Goal: Task Accomplishment & Management: Complete application form

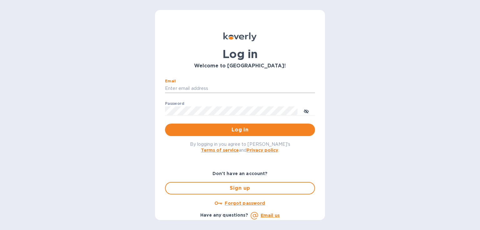
click at [174, 86] on input "Email" at bounding box center [240, 88] width 150 height 9
type input "[PERSON_NAME][EMAIL_ADDRESS][DOMAIN_NAME]"
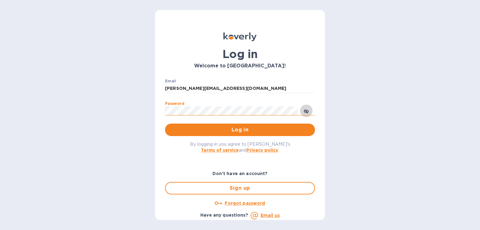
click at [305, 108] on span "toggle password visibility" at bounding box center [306, 111] width 5 height 9
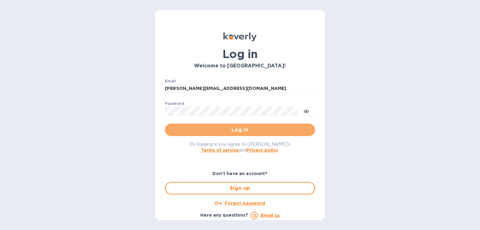
click at [276, 125] on button "Log in" at bounding box center [240, 130] width 150 height 13
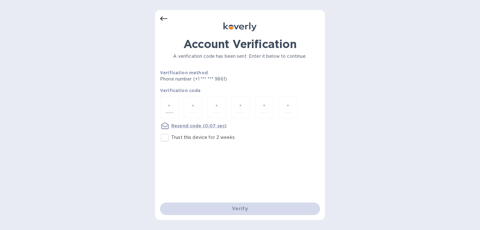
click at [173, 107] on input "number" at bounding box center [169, 108] width 8 height 12
type input "1"
type input "5"
type input "7"
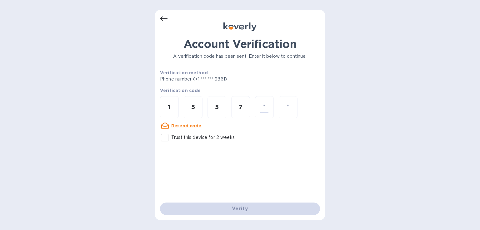
type input "3"
type input "8"
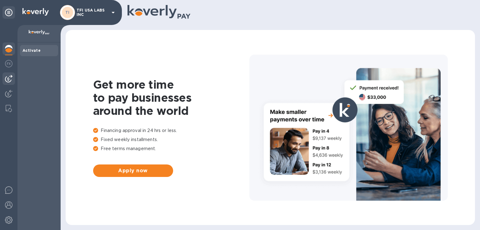
click at [12, 81] on img at bounding box center [9, 79] width 8 height 8
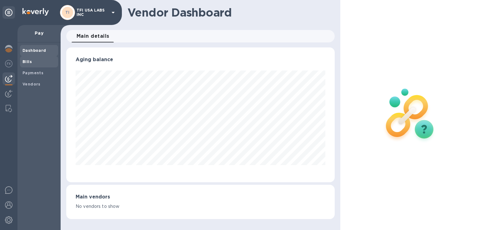
scroll to position [135, 268]
click at [29, 63] on b "Bills" at bounding box center [27, 61] width 9 height 5
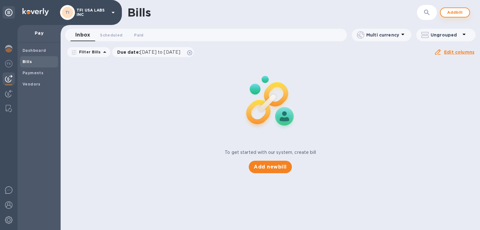
click at [455, 15] on span "Add bill" at bounding box center [455, 13] width 19 height 8
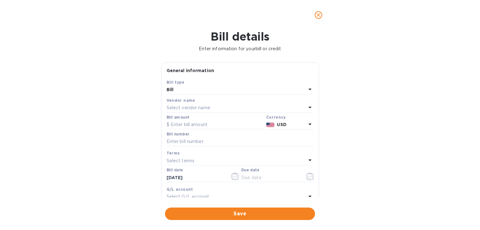
click at [192, 108] on p "Select vendor name" at bounding box center [189, 108] width 44 height 7
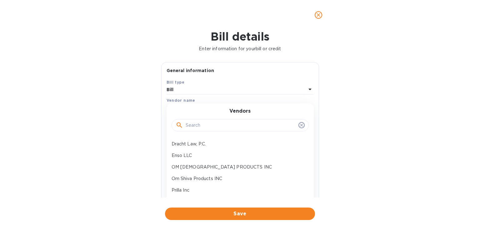
scroll to position [31, 0]
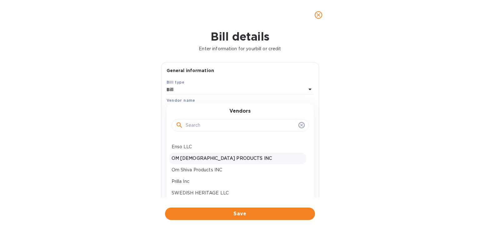
click at [203, 158] on p "OM SHIVA PRODUCTS INC" at bounding box center [238, 158] width 132 height 7
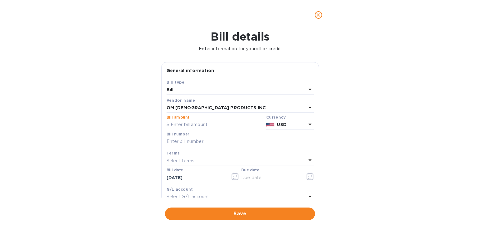
click at [178, 125] on input "text" at bounding box center [215, 124] width 97 height 9
click at [322, 14] on span "close" at bounding box center [319, 15] width 8 height 8
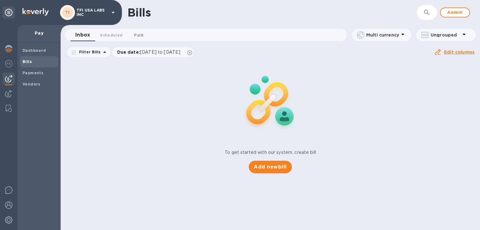
click at [134, 34] on span "Paid 0" at bounding box center [138, 35] width 9 height 7
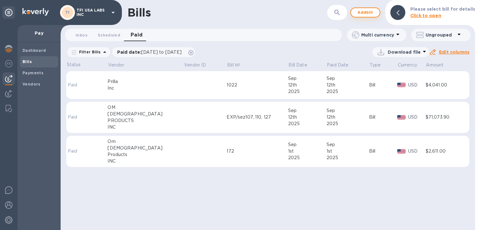
click at [378, 11] on button "Add bill" at bounding box center [365, 13] width 30 height 10
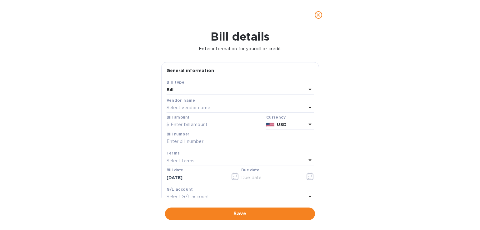
click at [204, 106] on p "Select vendor name" at bounding box center [189, 108] width 44 height 7
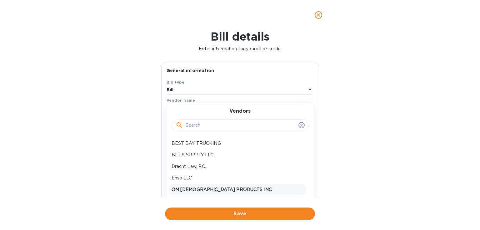
click at [184, 190] on p "OM SHIVA PRODUCTS INC" at bounding box center [238, 190] width 132 height 7
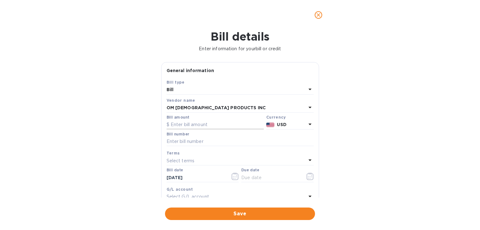
click at [187, 125] on input "text" at bounding box center [215, 124] width 97 height 9
type input "61,186.50"
click at [178, 139] on input "text" at bounding box center [240, 141] width 147 height 9
click at [176, 142] on input "text" at bounding box center [240, 141] width 147 height 9
type input "EXP/SEZ/128, 134"
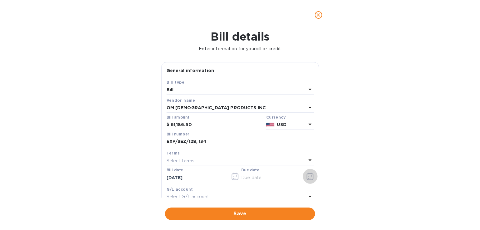
click at [307, 176] on icon "button" at bounding box center [310, 177] width 7 height 8
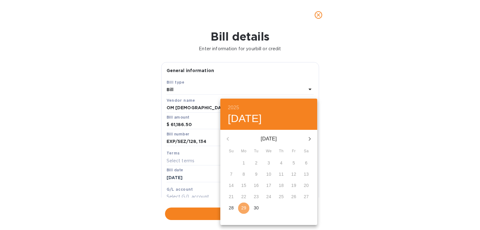
click at [243, 208] on p "29" at bounding box center [243, 208] width 5 height 6
type input "09/29/2025"
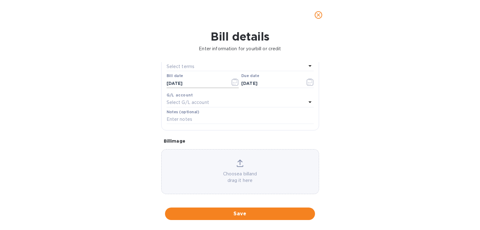
scroll to position [98, 0]
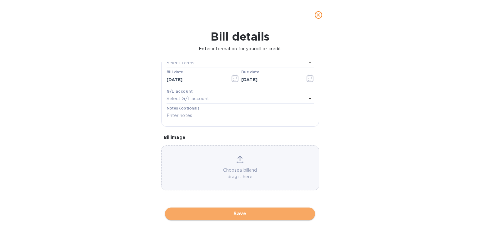
click at [191, 212] on span "Save" at bounding box center [240, 214] width 140 height 8
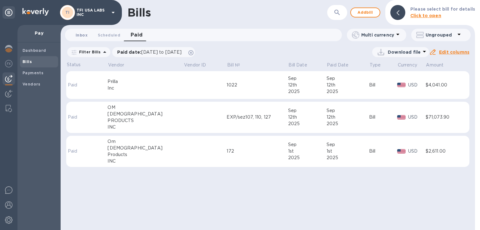
click at [82, 37] on span "Inbox 0" at bounding box center [82, 35] width 12 height 7
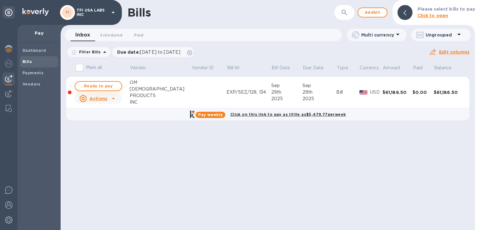
click at [91, 86] on span "Ready to pay" at bounding box center [98, 87] width 36 height 8
checkbox input "true"
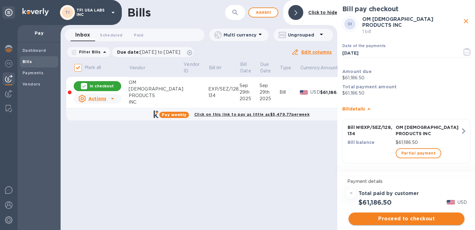
click at [373, 219] on span "Proceed to checkout" at bounding box center [407, 219] width 106 height 8
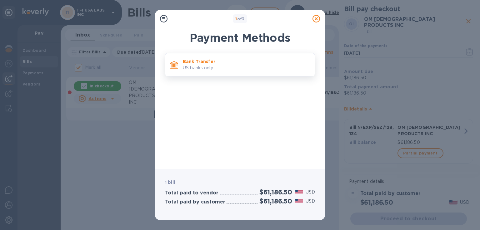
click at [205, 69] on p "US banks only." at bounding box center [246, 68] width 127 height 7
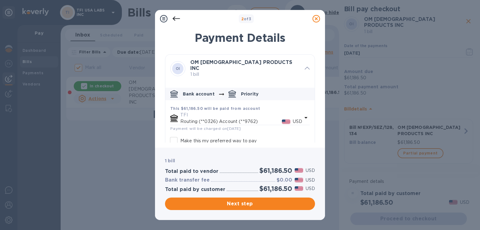
click at [304, 117] on icon "default-method" at bounding box center [305, 118] width 3 height 2
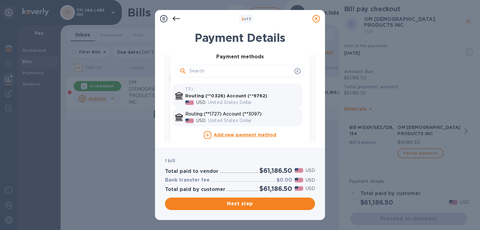
click at [273, 118] on p "United States Dollar" at bounding box center [254, 121] width 92 height 7
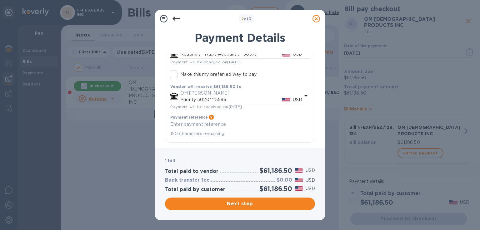
scroll to position [59, 0]
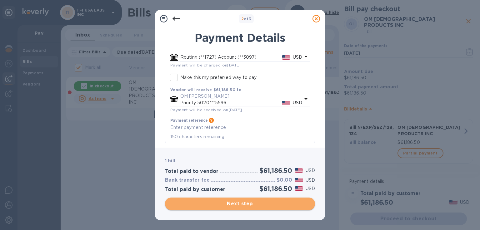
click at [231, 201] on span "Next step" at bounding box center [240, 204] width 140 height 8
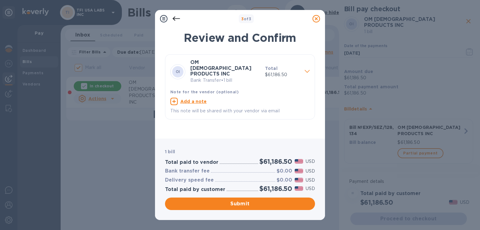
click at [179, 19] on icon at bounding box center [177, 19] width 8 height 4
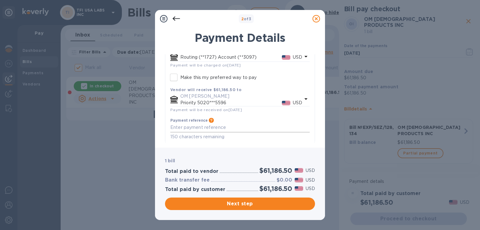
click at [189, 126] on textarea "default-method" at bounding box center [239, 127] width 139 height 5
drag, startPoint x: 190, startPoint y: 123, endPoint x: 197, endPoint y: 117, distance: 9.9
click at [193, 125] on textarea "EXP/SEZ 129,134" at bounding box center [239, 127] width 139 height 5
type textarea "EXP/SEZ/129,134"
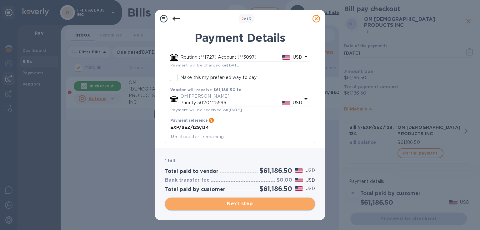
click at [234, 203] on span "Next step" at bounding box center [240, 204] width 140 height 8
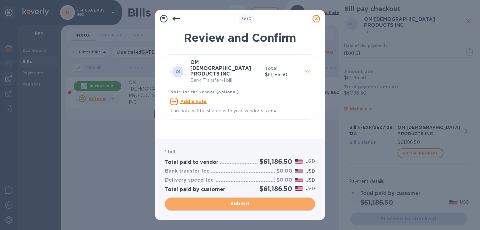
click at [230, 202] on span "Submit" at bounding box center [240, 204] width 140 height 8
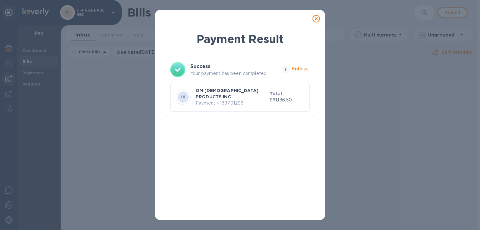
click at [318, 18] on icon at bounding box center [317, 19] width 8 height 8
